Goal: Use online tool/utility: Utilize a website feature to perform a specific function

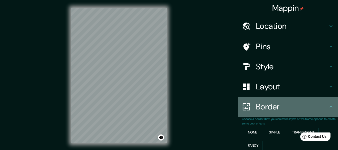
click at [283, 109] on h4 "Border" at bounding box center [292, 107] width 72 height 10
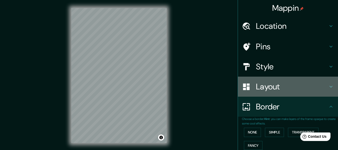
click at [270, 87] on h4 "Layout" at bounding box center [292, 87] width 72 height 10
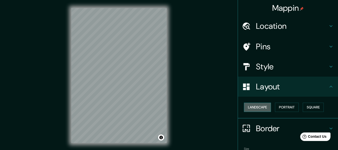
click at [260, 108] on button "Landscape" at bounding box center [257, 107] width 27 height 9
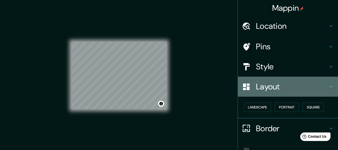
click at [287, 88] on h4 "Layout" at bounding box center [292, 87] width 72 height 10
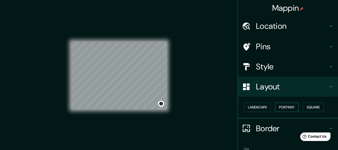
click at [286, 103] on button "Portrait" at bounding box center [287, 107] width 24 height 9
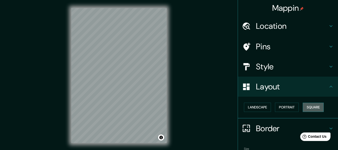
click at [309, 104] on button "Square" at bounding box center [313, 107] width 21 height 9
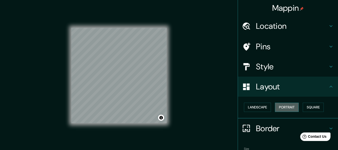
click at [287, 109] on button "Portrait" at bounding box center [287, 107] width 24 height 9
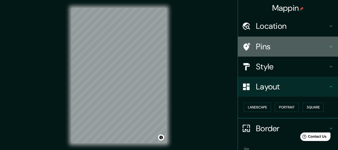
click at [265, 49] on h4 "Pins" at bounding box center [292, 47] width 72 height 10
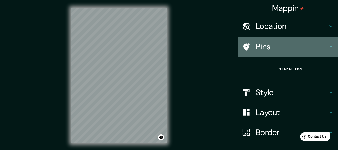
click at [265, 49] on h4 "Pins" at bounding box center [292, 47] width 72 height 10
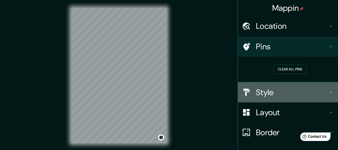
click at [313, 94] on h4 "Style" at bounding box center [292, 92] width 72 height 10
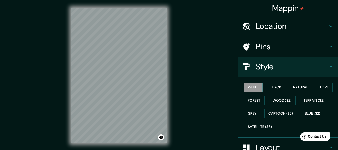
scroll to position [70, 0]
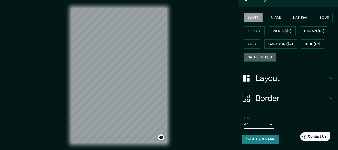
click at [253, 55] on button "Satellite ($3)" at bounding box center [260, 57] width 32 height 9
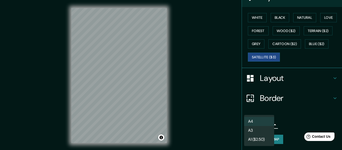
click at [262, 123] on body "Mappin Location [GEOGRAPHIC_DATA][PERSON_NAME], [GEOGRAPHIC_DATA], [GEOGRAPHIC_…" at bounding box center [171, 75] width 342 height 150
click at [288, 113] on div at bounding box center [171, 75] width 342 height 150
